Goal: Task Accomplishment & Management: Use online tool/utility

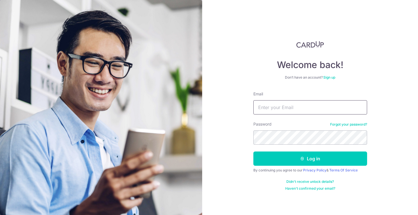
click at [298, 114] on input "Email" at bounding box center [310, 107] width 114 height 14
type input "[EMAIL_ADDRESS][DOMAIN_NAME]"
click at [253, 151] on button "Log in" at bounding box center [310, 158] width 114 height 14
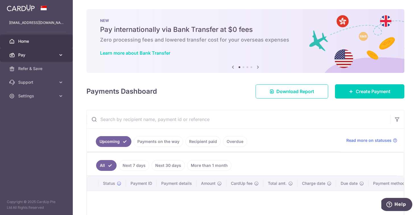
click at [53, 56] on span "Pay" at bounding box center [37, 55] width 38 height 6
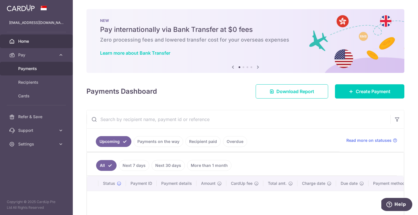
click at [44, 65] on link "Payments" at bounding box center [36, 69] width 73 height 14
